Goal: Transaction & Acquisition: Purchase product/service

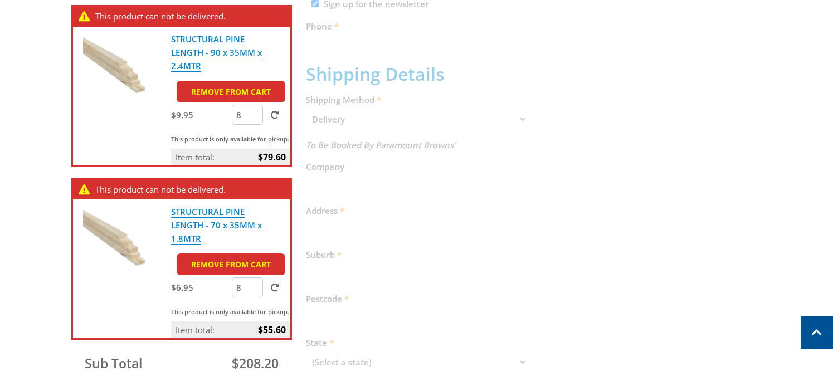
scroll to position [446, 0]
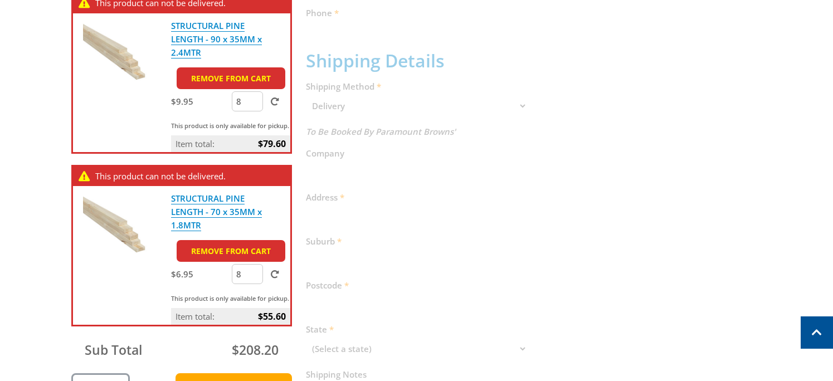
click at [247, 102] on input "8" at bounding box center [247, 101] width 31 height 20
drag, startPoint x: 247, startPoint y: 102, endPoint x: 231, endPoint y: 104, distance: 16.8
click at [231, 104] on div "$9.95 8" at bounding box center [230, 102] width 119 height 22
type input "16"
click at [272, 100] on span at bounding box center [275, 101] width 8 height 8
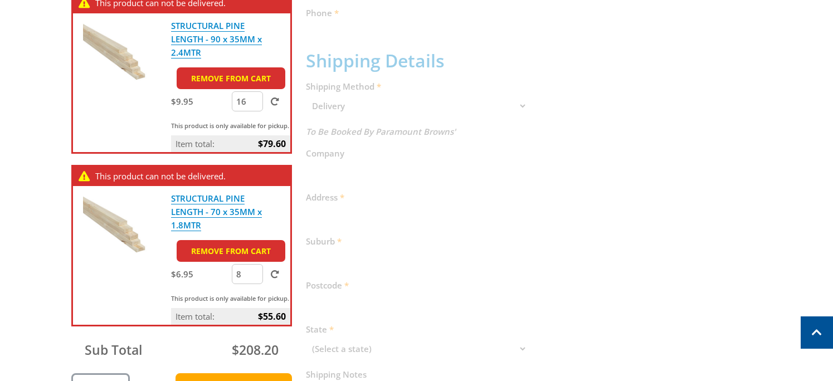
click at [0, 0] on input "submit" at bounding box center [0, 0] width 0 height 0
click at [385, 231] on div "Cart 50 X 50 X 1800MM FENCE POST - GALV $18.00 2 Item total: $36.00 50 X 50 X 2…" at bounding box center [416, 133] width 691 height 700
click at [242, 100] on input "16" at bounding box center [247, 101] width 31 height 20
type input "8"
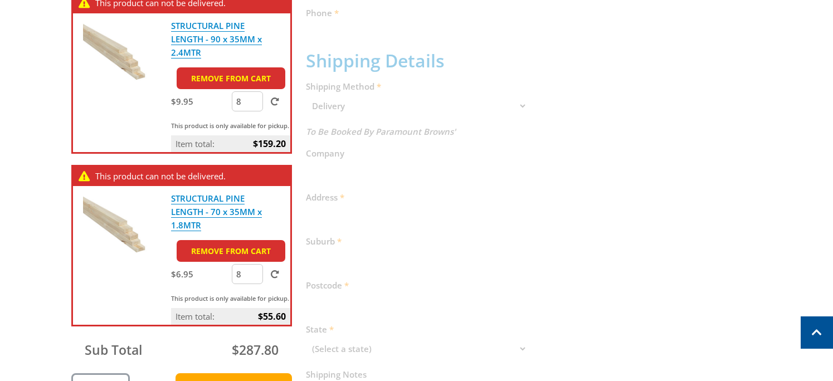
click at [268, 99] on label at bounding box center [272, 101] width 14 height 11
click at [0, 0] on input "submit" at bounding box center [0, 0] width 0 height 0
click at [247, 270] on input "8" at bounding box center [247, 274] width 31 height 20
type input "4"
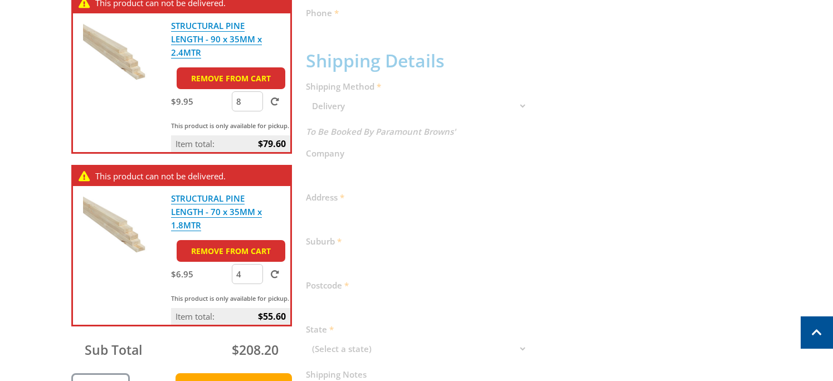
click at [274, 273] on span at bounding box center [275, 274] width 8 height 8
click at [0, 0] on input "submit" at bounding box center [0, 0] width 0 height 0
click at [483, 253] on div "Cart 50 X 50 X 1800MM FENCE POST - GALV $18.00 2 Item total: $36.00 50 X 50 X 2…" at bounding box center [416, 133] width 691 height 700
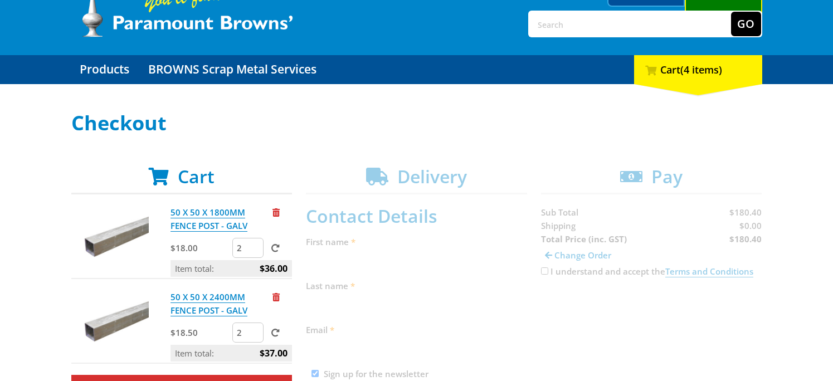
scroll to position [0, 0]
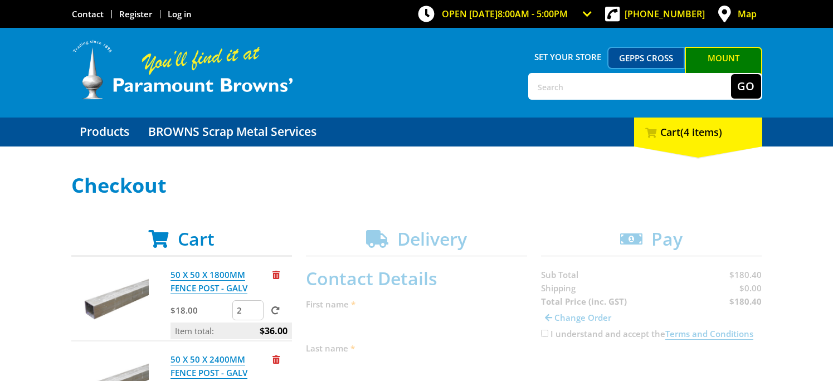
click at [471, 175] on h1 "Checkout" at bounding box center [416, 185] width 691 height 22
click at [575, 85] on input "text" at bounding box center [630, 86] width 202 height 25
click at [119, 134] on link "Products" at bounding box center [104, 132] width 66 height 29
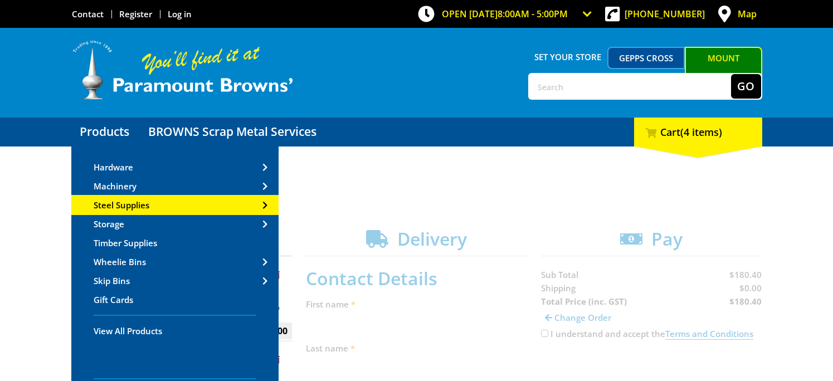
click at [136, 208] on span "Steel Supplies" at bounding box center [122, 204] width 56 height 11
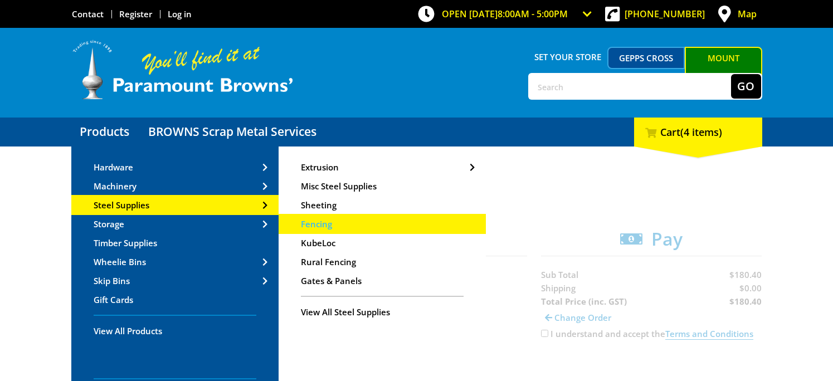
click at [322, 223] on span "Fencing" at bounding box center [316, 223] width 31 height 11
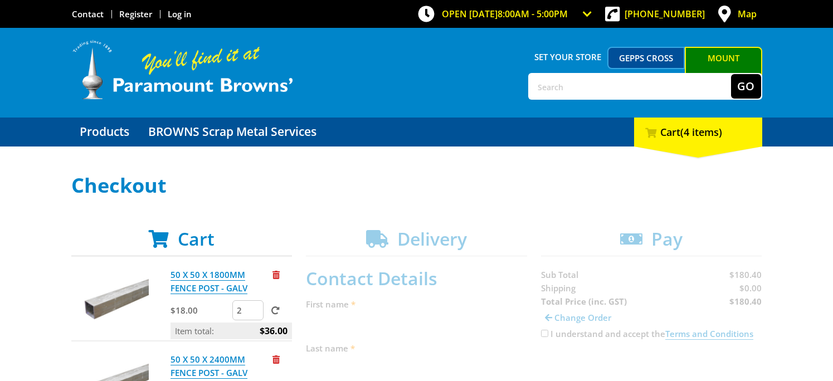
click at [566, 85] on input "text" at bounding box center [630, 86] width 202 height 25
type input "50 x 50"
click at [731, 74] on button "Go" at bounding box center [746, 86] width 30 height 25
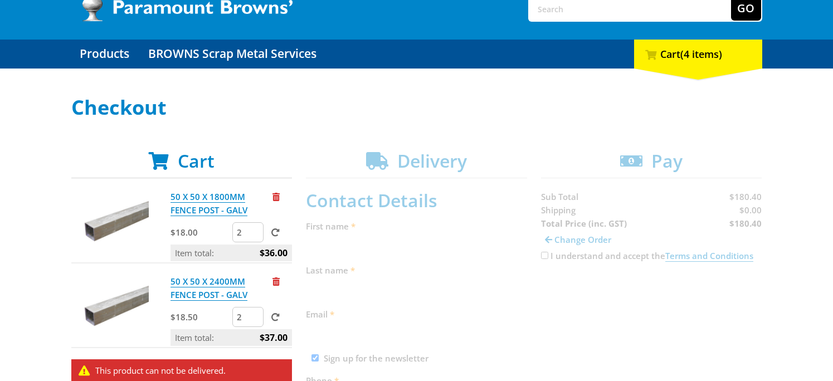
scroll to position [111, 0]
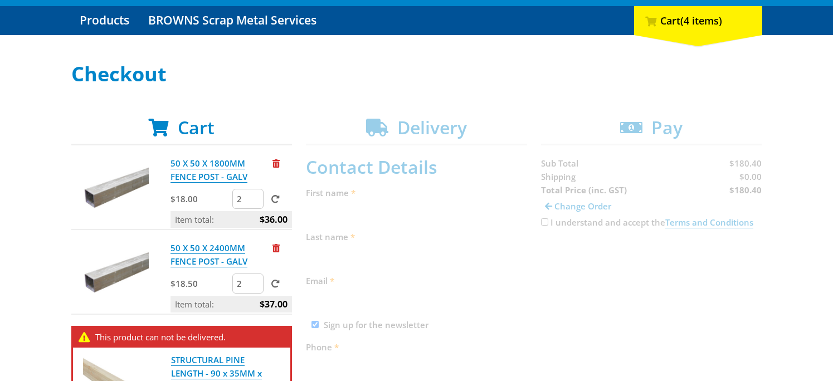
click at [242, 198] on input "2" at bounding box center [247, 199] width 31 height 20
drag, startPoint x: 245, startPoint y: 200, endPoint x: 208, endPoint y: 198, distance: 36.3
click at [208, 198] on div "$18.00 2" at bounding box center [230, 200] width 121 height 22
type input "6"
click at [275, 199] on span at bounding box center [275, 199] width 8 height 8
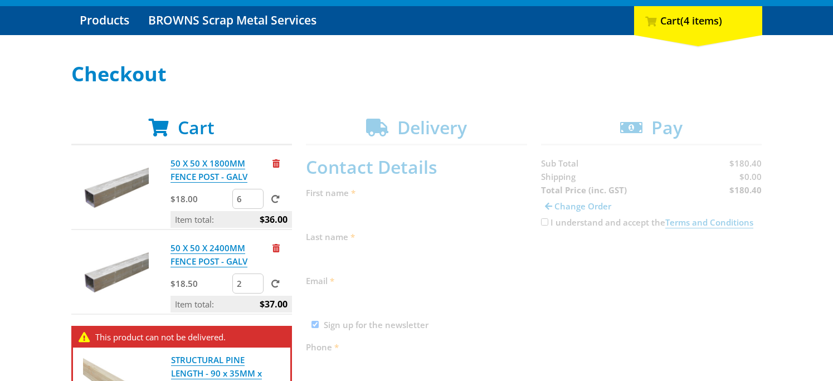
click at [0, 0] on input "submit" at bounding box center [0, 0] width 0 height 0
click at [276, 162] on span "Remove from cart" at bounding box center [275, 163] width 7 height 8
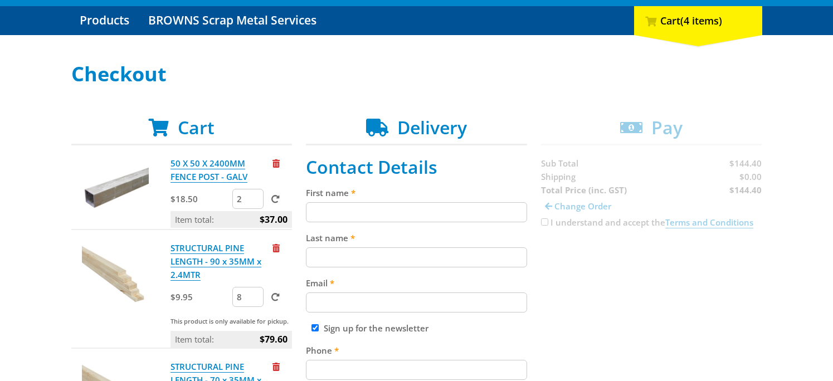
click at [245, 199] on input "2" at bounding box center [247, 199] width 31 height 20
drag, startPoint x: 245, startPoint y: 198, endPoint x: 229, endPoint y: 199, distance: 15.6
click at [229, 199] on div "$18.50 2" at bounding box center [230, 200] width 121 height 22
type input "16"
click at [271, 196] on label at bounding box center [273, 198] width 14 height 11
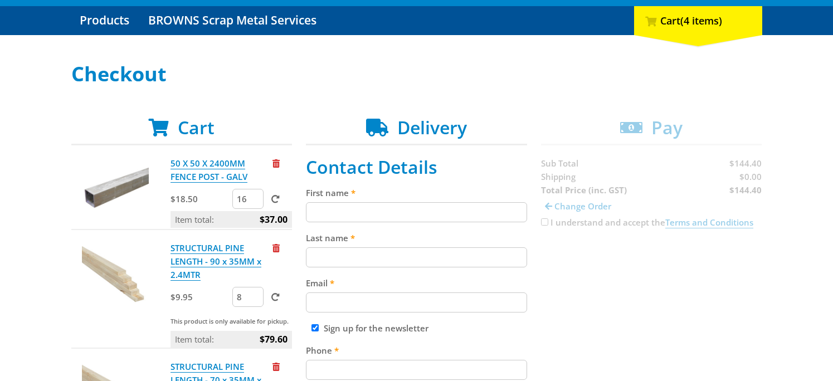
click at [0, 0] on input "submit" at bounding box center [0, 0] width 0 height 0
click at [79, 209] on div at bounding box center [115, 190] width 89 height 67
click at [276, 165] on span "Remove from cart" at bounding box center [275, 163] width 7 height 8
